Goal: Task Accomplishment & Management: Use online tool/utility

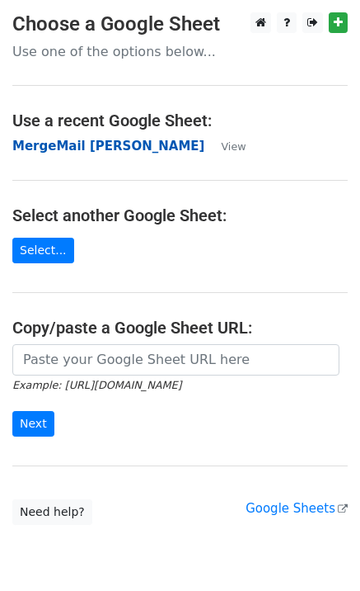
click at [59, 148] on strong "MergeMail [PERSON_NAME]" at bounding box center [108, 146] width 192 height 15
click at [47, 141] on strong "MergeMail [PERSON_NAME]" at bounding box center [108, 146] width 192 height 15
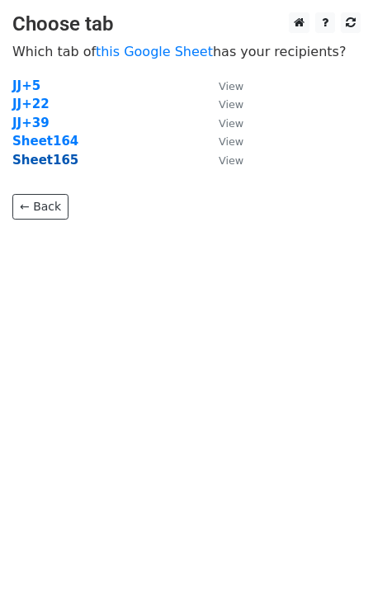
click at [55, 164] on strong "Sheet165" at bounding box center [45, 160] width 66 height 15
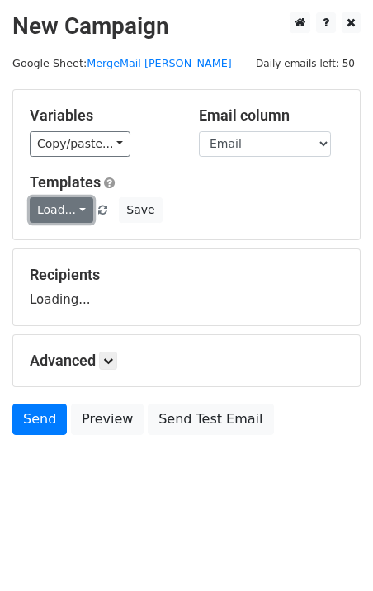
click at [67, 219] on link "Load..." at bounding box center [62, 210] width 64 height 26
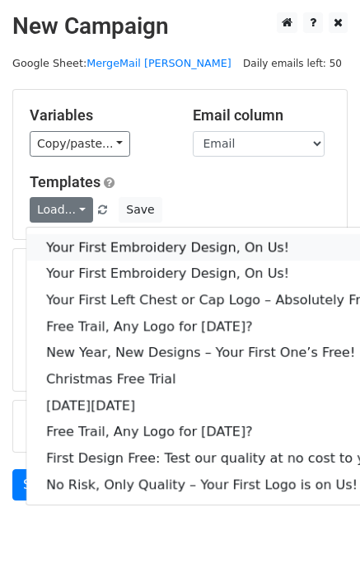
click at [93, 244] on link "Your First Embroidery Design, On Us!" at bounding box center [215, 247] width 379 height 26
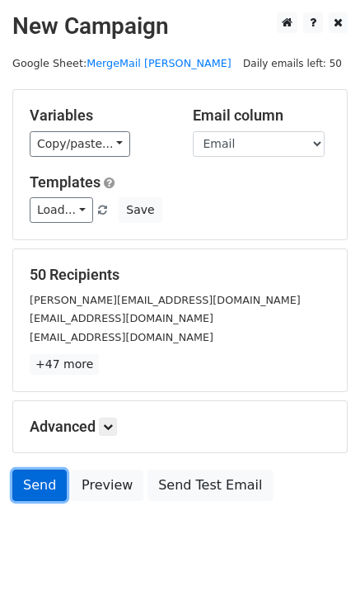
click at [40, 487] on link "Send" at bounding box center [39, 484] width 54 height 31
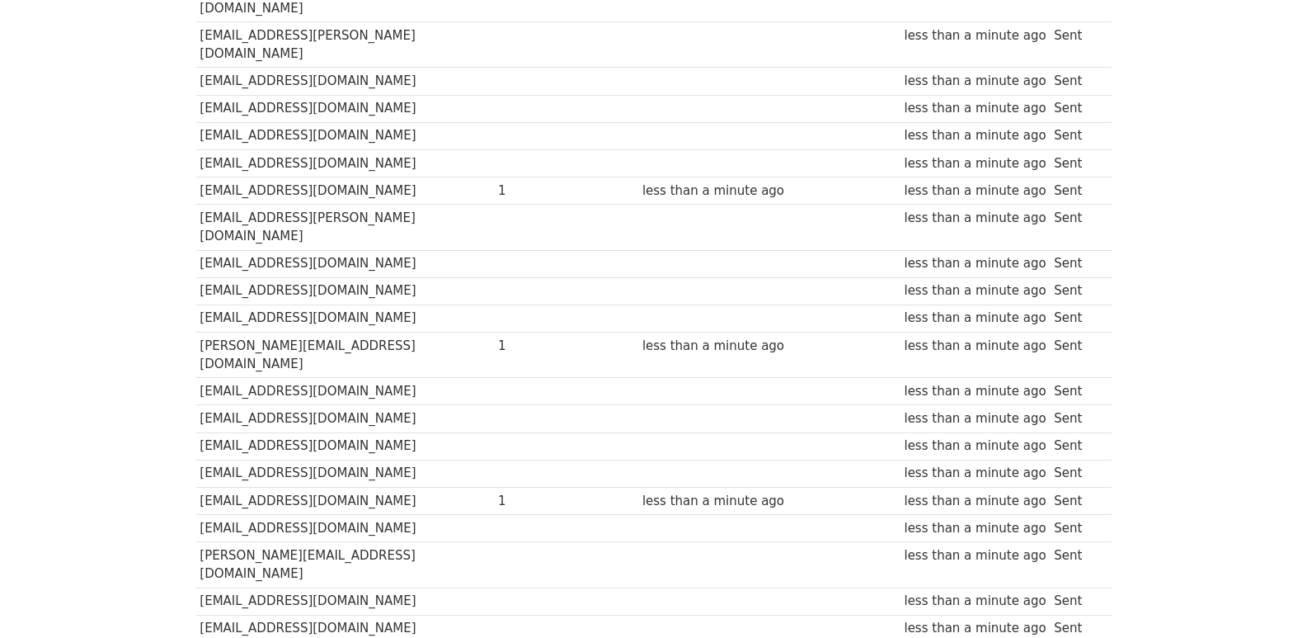
scroll to position [1148, 0]
